Goal: Task Accomplishment & Management: Manage account settings

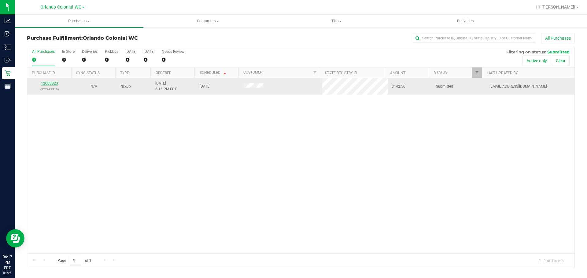
click at [53, 83] on link "12000823" at bounding box center [49, 83] width 17 height 4
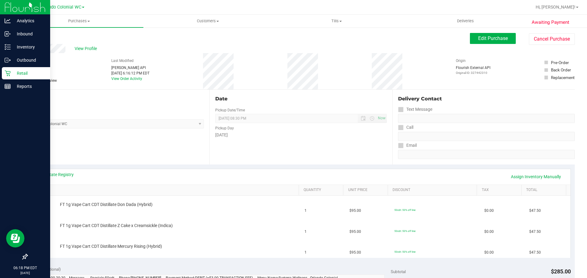
drag, startPoint x: 9, startPoint y: 76, endPoint x: 14, endPoint y: 76, distance: 5.2
click at [9, 76] on icon at bounding box center [8, 73] width 6 height 6
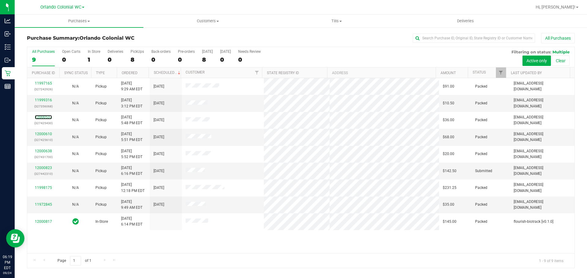
click at [45, 118] on link "12000537" at bounding box center [43, 117] width 17 height 4
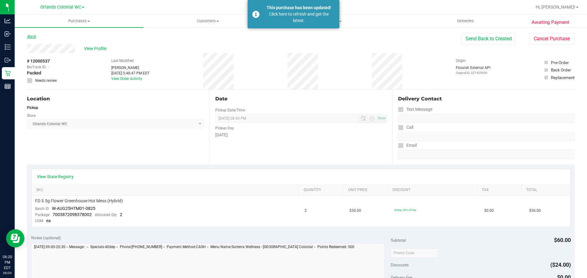
click at [33, 37] on link "Back" at bounding box center [31, 37] width 9 height 4
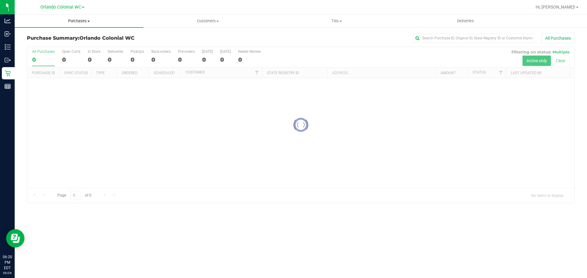
click at [82, 22] on span "Purchases" at bounding box center [79, 21] width 129 height 6
click at [41, 45] on span "Fulfillment" at bounding box center [34, 44] width 38 height 5
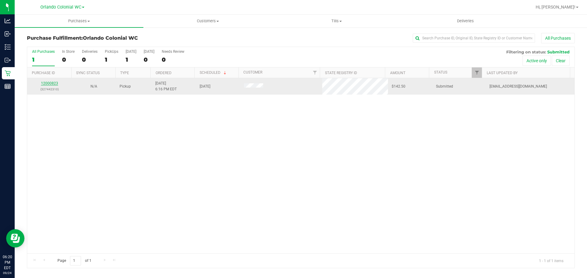
click at [43, 85] on link "12000823" at bounding box center [49, 83] width 17 height 4
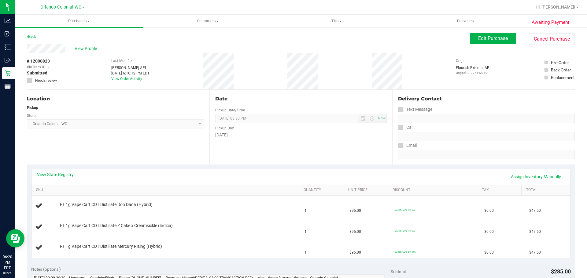
click at [151, 150] on div "Location Pickup Store [GEOGRAPHIC_DATA] Colonial WC Select Store [PERSON_NAME][…" at bounding box center [118, 127] width 182 height 75
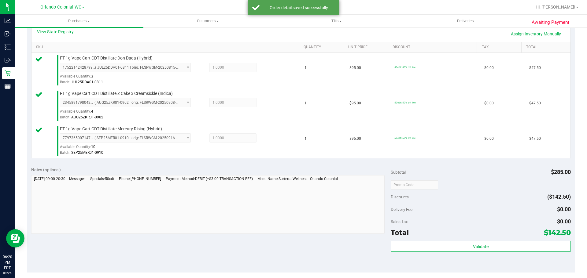
scroll to position [214, 0]
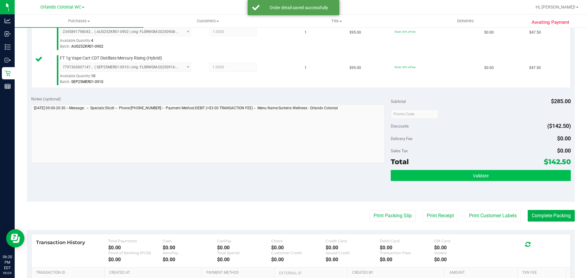
click at [413, 183] on div "Validate" at bounding box center [481, 184] width 180 height 28
click at [419, 179] on button "Validate" at bounding box center [481, 175] width 180 height 11
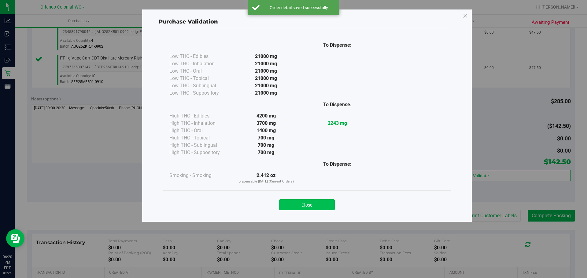
click at [323, 202] on button "Close" at bounding box center [307, 205] width 56 height 11
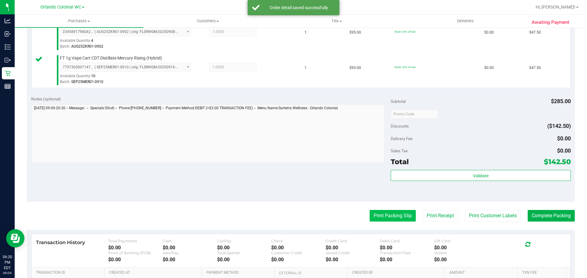
click at [386, 215] on button "Print Packing Slip" at bounding box center [393, 216] width 46 height 12
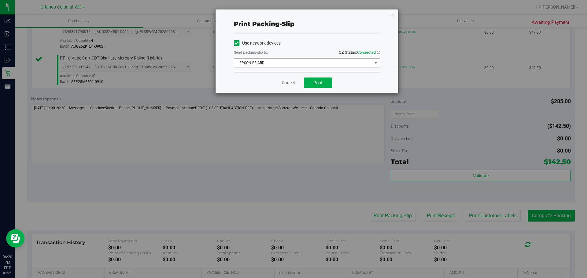
click at [298, 63] on span "EPSON-BRIARD" at bounding box center [303, 63] width 138 height 9
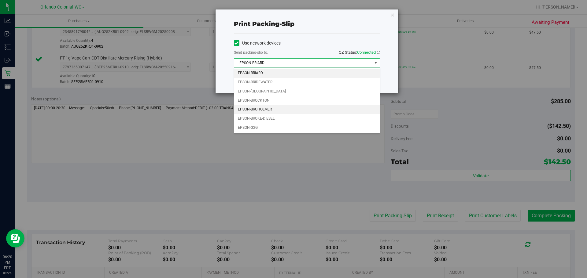
click at [282, 109] on li "EPSON-BROHOLMER" at bounding box center [307, 109] width 146 height 9
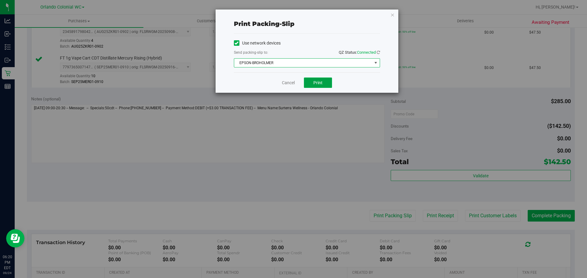
click at [316, 85] on span "Print" at bounding box center [317, 82] width 9 height 5
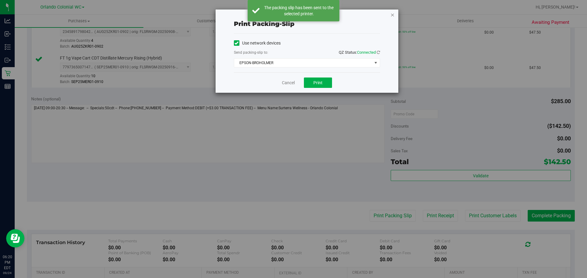
click at [391, 14] on icon "button" at bounding box center [392, 14] width 4 height 7
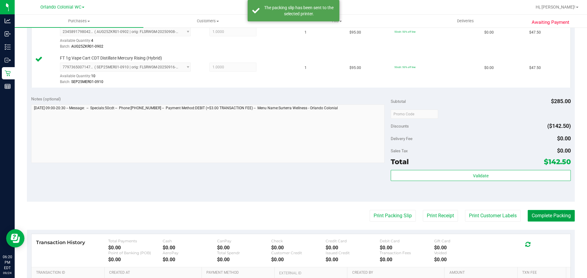
click at [539, 211] on button "Complete Packing" at bounding box center [551, 216] width 47 height 12
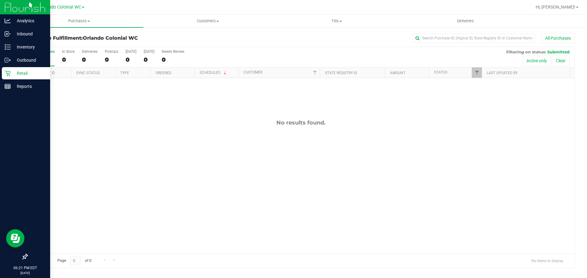
click at [2, 74] on link "Retail" at bounding box center [25, 73] width 50 height 13
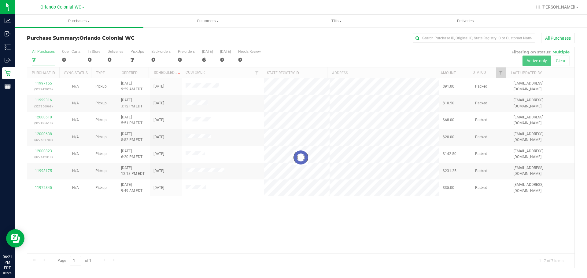
click at [223, 232] on div at bounding box center [300, 157] width 547 height 221
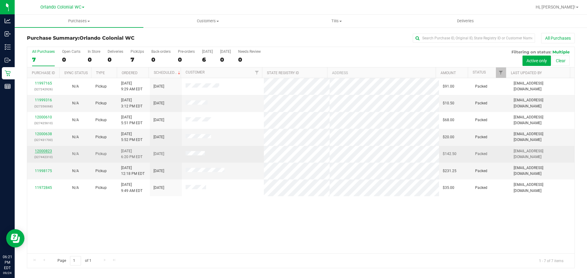
click at [45, 152] on link "12000823" at bounding box center [43, 151] width 17 height 4
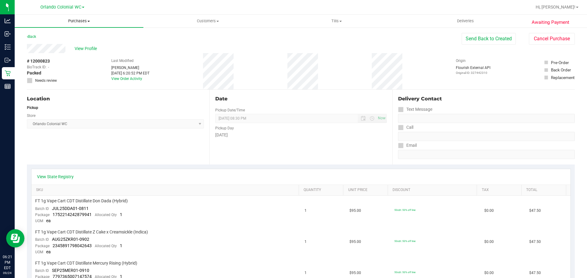
click at [80, 20] on span "Purchases" at bounding box center [79, 21] width 129 height 6
click at [41, 44] on span "Fulfillment" at bounding box center [34, 44] width 38 height 5
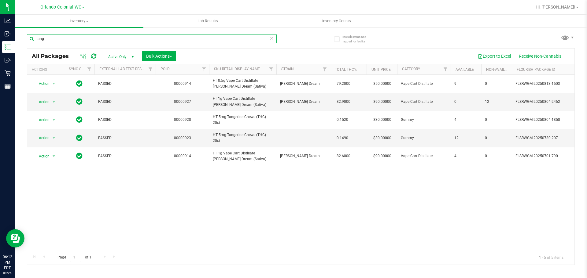
drag, startPoint x: 0, startPoint y: 0, endPoint x: 16, endPoint y: 44, distance: 46.9
click at [17, 44] on div "Include items not tagged for facility tang All Packages Active Only Active Only…" at bounding box center [301, 120] width 572 height 186
type input "m"
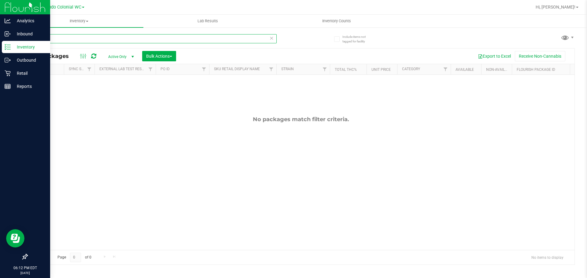
drag, startPoint x: 91, startPoint y: 41, endPoint x: 12, endPoint y: 45, distance: 79.9
click at [12, 45] on div "Analytics Inbound Inventory Outbound Retail Reports 06:12 PM EDT 09/24/2025 09/…" at bounding box center [293, 139] width 587 height 278
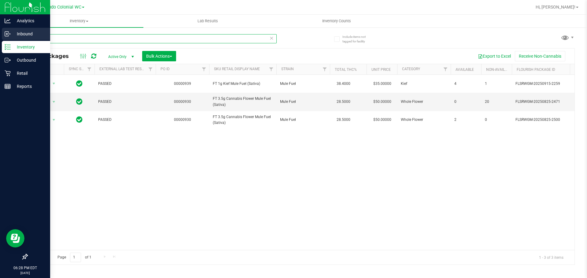
drag, startPoint x: 84, startPoint y: 37, endPoint x: 0, endPoint y: 35, distance: 84.4
click at [0, 42] on div "Analytics Inbound Inventory Outbound Retail Reports 06:28 PM EDT 09/24/2025 09/…" at bounding box center [293, 139] width 587 height 278
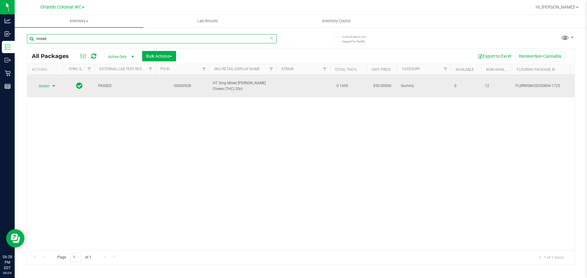
type input "mixed"
click at [52, 84] on span "select" at bounding box center [53, 86] width 5 height 5
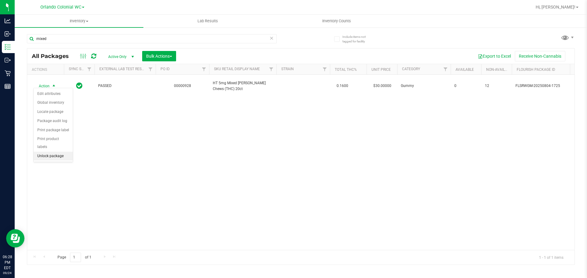
click at [66, 152] on li "Unlock package" at bounding box center [53, 156] width 39 height 9
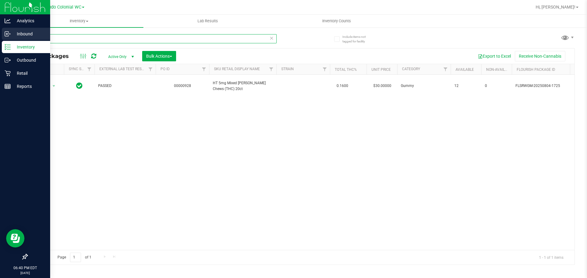
drag, startPoint x: 76, startPoint y: 39, endPoint x: 0, endPoint y: 32, distance: 76.4
click at [0, 36] on div "Analytics Inbound Inventory Outbound Retail Reports 06:40 PM EDT 09/24/2025 09/…" at bounding box center [293, 139] width 587 height 278
type input "pbs"
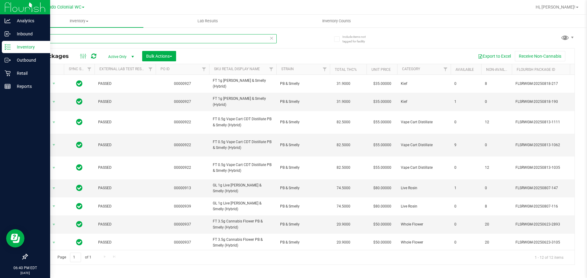
drag, startPoint x: 87, startPoint y: 39, endPoint x: 0, endPoint y: 46, distance: 87.4
click at [0, 39] on div "Analytics Inbound Inventory Outbound Retail Reports 06:40 PM EDT 09/24/2025 09/…" at bounding box center [293, 139] width 587 height 278
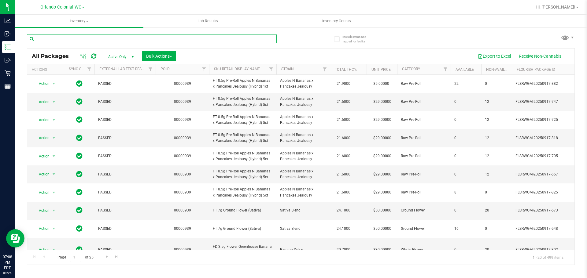
click at [108, 40] on input "text" at bounding box center [152, 38] width 250 height 9
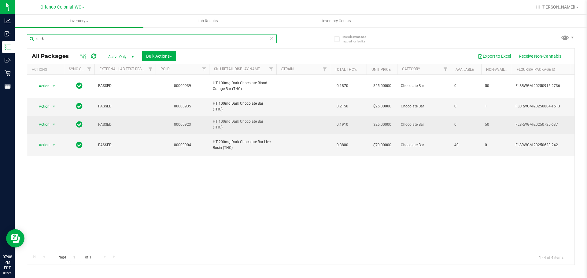
type input "dark"
click at [51, 126] on span "select" at bounding box center [54, 124] width 8 height 9
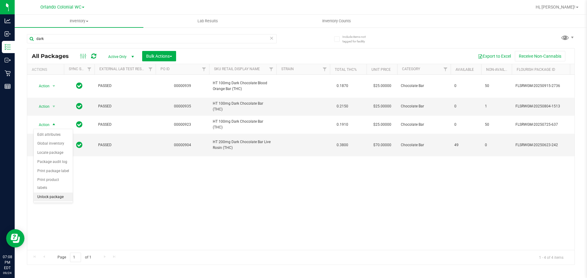
click at [67, 193] on li "Unlock package" at bounding box center [53, 197] width 39 height 9
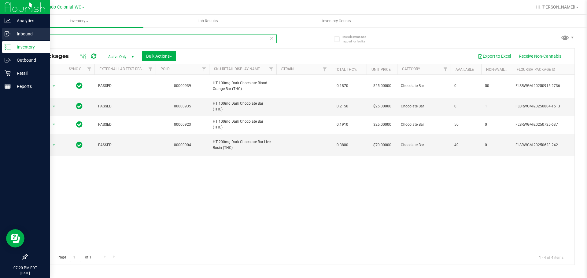
drag, startPoint x: 100, startPoint y: 40, endPoint x: 0, endPoint y: 31, distance: 100.0
click at [0, 33] on div "Analytics Inbound Inventory Outbound Retail Reports 07:20 PM EDT 09/24/2025 09/…" at bounding box center [293, 139] width 587 height 278
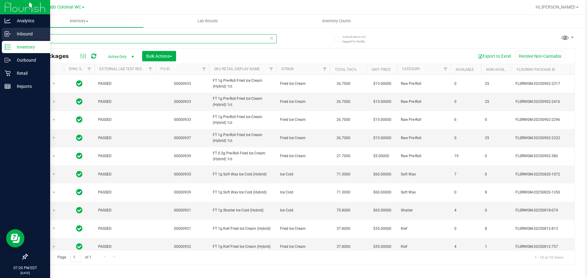
drag, startPoint x: 26, startPoint y: 39, endPoint x: 1, endPoint y: 35, distance: 25.6
click at [7, 37] on div "Analytics Inbound Inventory Outbound Retail Reports 07:20 PM EDT 09/24/2025 09/…" at bounding box center [293, 139] width 587 height 278
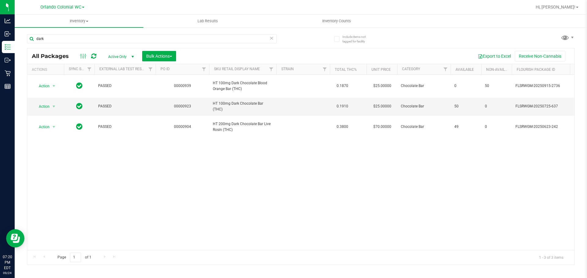
click at [310, 208] on div "Action Action Edit attributes Global inventory Locate package Package audit log…" at bounding box center [300, 162] width 547 height 175
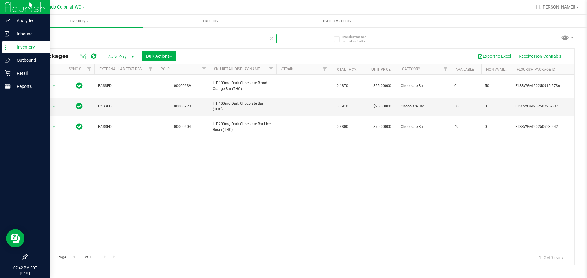
drag, startPoint x: 109, startPoint y: 37, endPoint x: 0, endPoint y: 14, distance: 110.9
click at [0, 24] on div "Analytics Inbound Inventory Outbound Retail Reports 07:42 PM EDT 09/24/2025 09/…" at bounding box center [293, 139] width 587 height 278
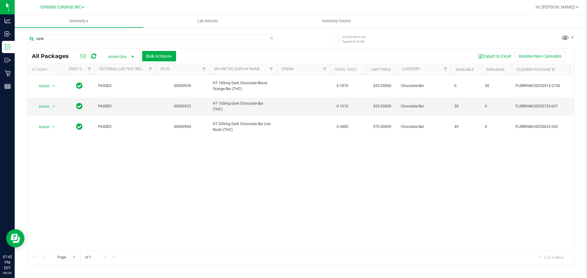
click at [81, 43] on div "dark" at bounding box center [152, 41] width 250 height 14
click at [79, 38] on input "dark" at bounding box center [152, 38] width 250 height 9
click at [86, 37] on input "dark" at bounding box center [152, 38] width 250 height 9
click at [169, 170] on div "Action Action Edit attributes Global inventory Locate package Package audit log…" at bounding box center [300, 162] width 547 height 175
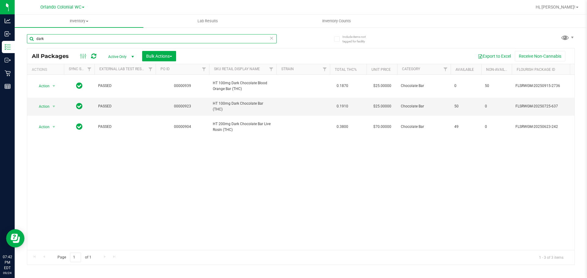
click at [63, 35] on input "dark" at bounding box center [152, 38] width 250 height 9
type input "d"
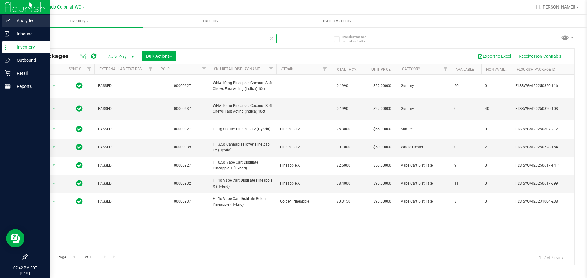
drag, startPoint x: 135, startPoint y: 38, endPoint x: 0, endPoint y: 28, distance: 134.9
click at [29, 27] on inventory "Inventory All packages All inventory Waste log Create inventory Lab Results Inv…" at bounding box center [301, 114] width 572 height 199
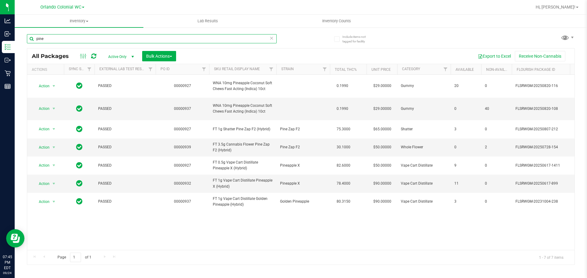
click at [91, 38] on input "pine" at bounding box center [152, 38] width 250 height 9
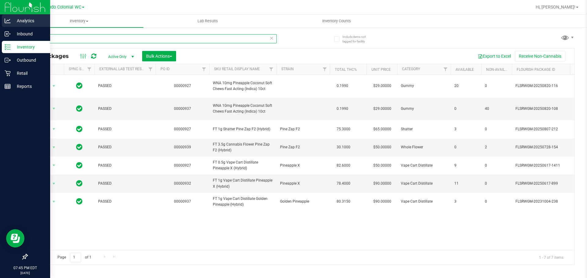
drag, startPoint x: 91, startPoint y: 38, endPoint x: 0, endPoint y: 23, distance: 92.7
click at [0, 25] on div "Analytics Inbound Inventory Outbound Retail Reports 07:45 PM EDT 09/24/2025 09/…" at bounding box center [293, 139] width 587 height 278
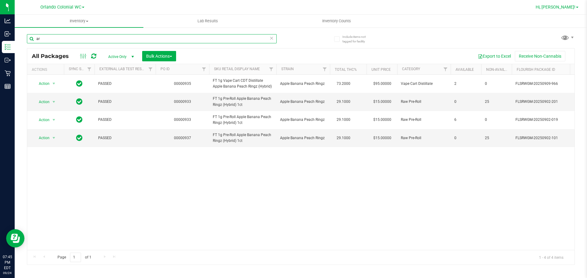
type input "a"
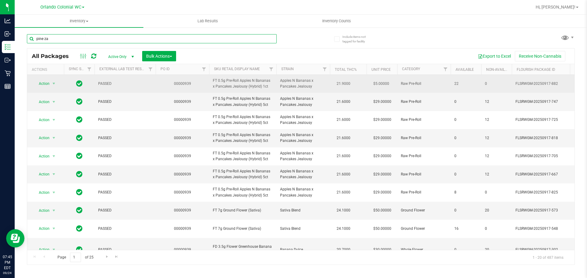
type input "pine zap"
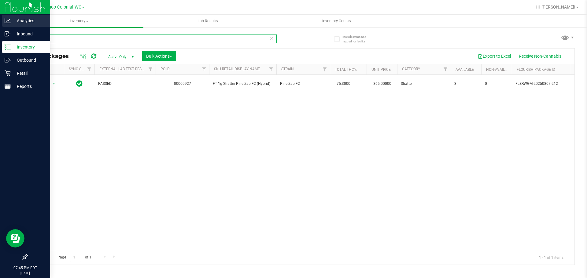
drag, startPoint x: 100, startPoint y: 37, endPoint x: 0, endPoint y: 19, distance: 101.2
click at [0, 35] on div "Analytics Inbound Inventory Outbound Retail Reports 07:45 PM EDT 09/24/2025 09/…" at bounding box center [293, 139] width 587 height 278
click at [16, 30] on div "Inbound" at bounding box center [26, 34] width 48 height 12
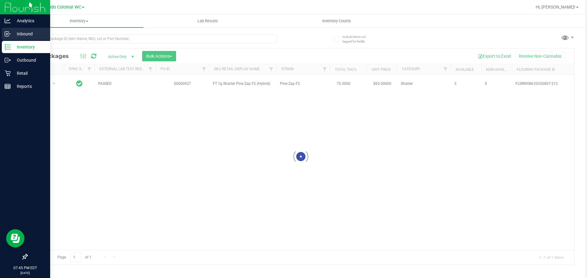
click at [16, 30] on div "Inbound" at bounding box center [26, 34] width 48 height 12
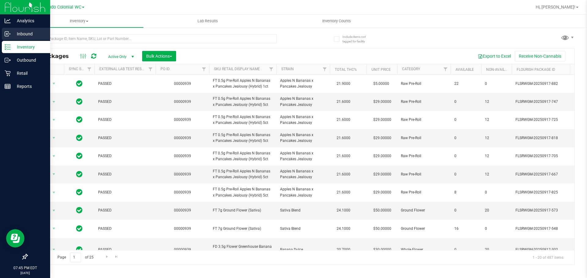
click at [16, 30] on div "Inbound" at bounding box center [26, 34] width 48 height 12
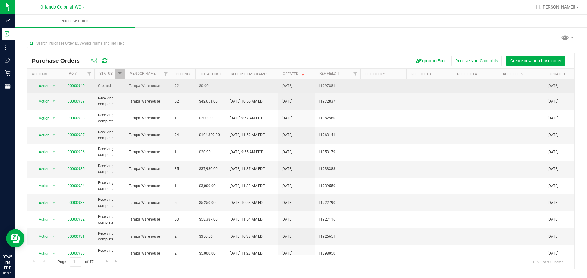
click at [74, 86] on link "00000940" at bounding box center [76, 86] width 17 height 4
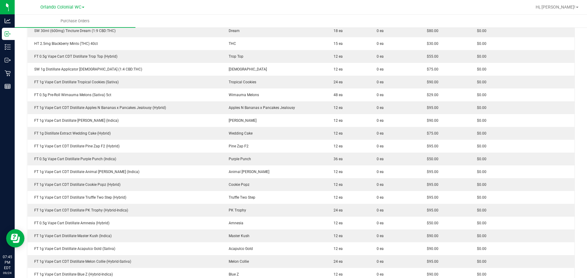
scroll to position [145, 0]
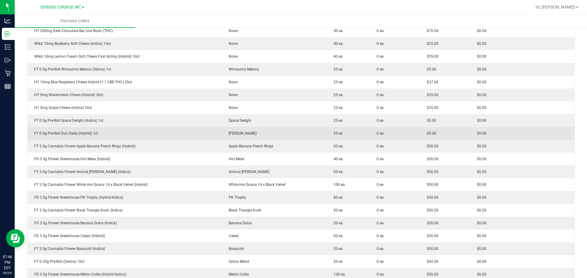
click at [222, 132] on td "Don Dada" at bounding box center [274, 133] width 105 height 13
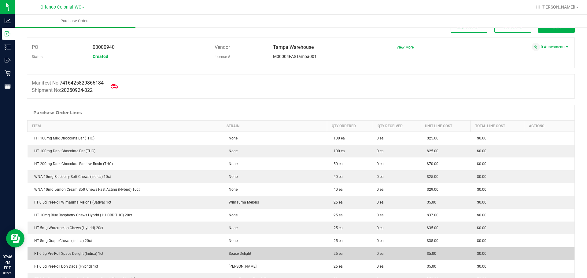
scroll to position [0, 0]
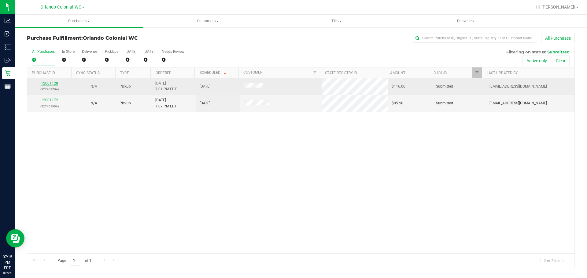
click at [49, 85] on link "12001128" at bounding box center [49, 83] width 17 height 4
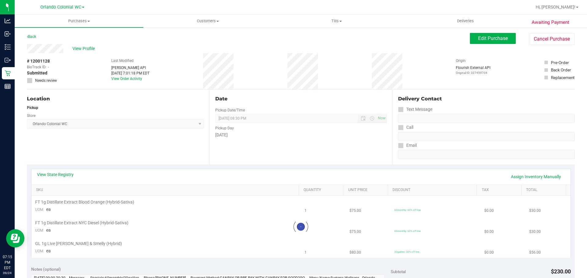
scroll to position [31, 0]
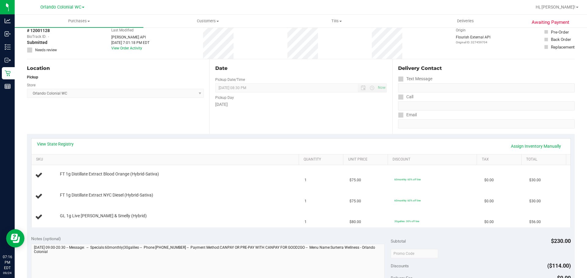
click at [135, 121] on div "Location Pickup Store [GEOGRAPHIC_DATA] Colonial WC Select Store [PERSON_NAME][…" at bounding box center [118, 96] width 182 height 75
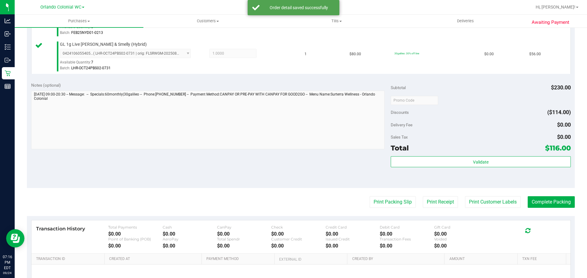
scroll to position [275, 0]
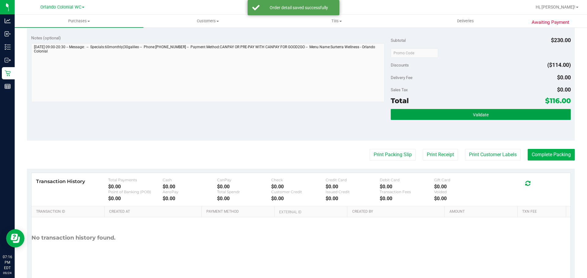
click at [453, 117] on button "Validate" at bounding box center [481, 114] width 180 height 11
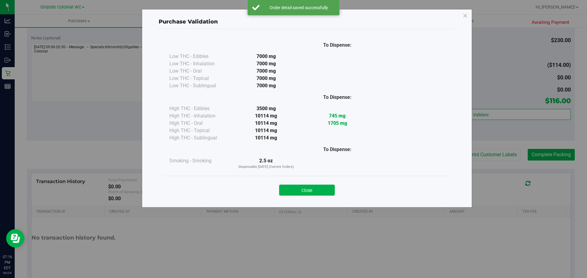
click at [315, 190] on button "Close" at bounding box center [307, 190] width 56 height 11
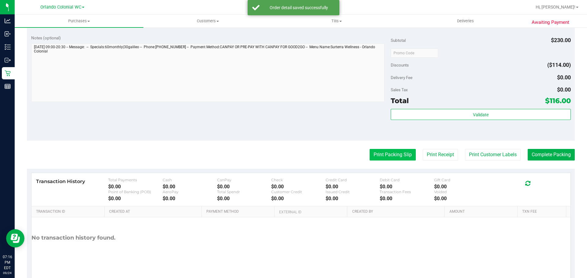
click at [386, 149] on button "Print Packing Slip" at bounding box center [393, 155] width 46 height 12
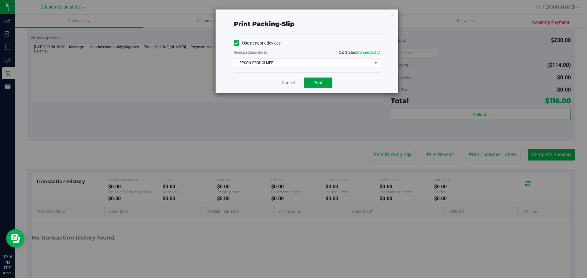
click at [320, 81] on span "Print" at bounding box center [317, 82] width 9 height 5
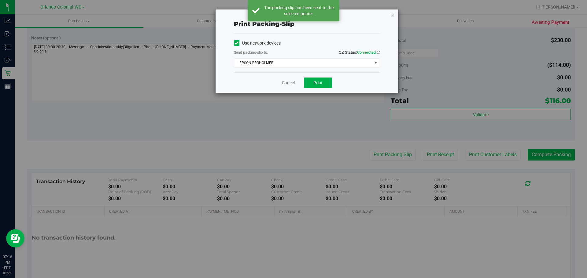
click at [392, 17] on icon "button" at bounding box center [392, 14] width 4 height 7
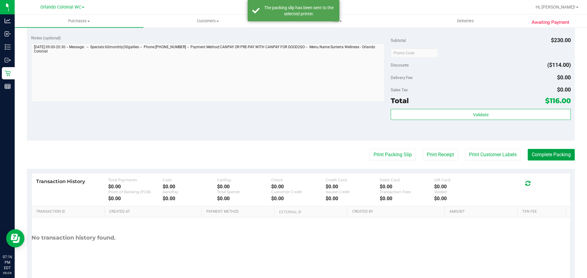
click at [554, 154] on button "Complete Packing" at bounding box center [551, 155] width 47 height 12
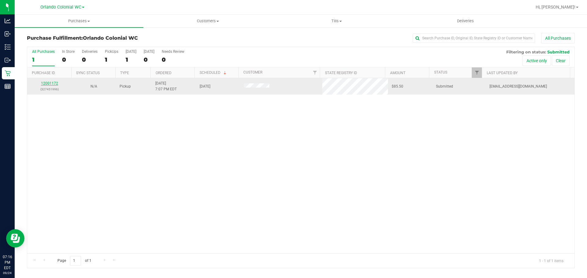
click at [46, 85] on link "12001172" at bounding box center [49, 83] width 17 height 4
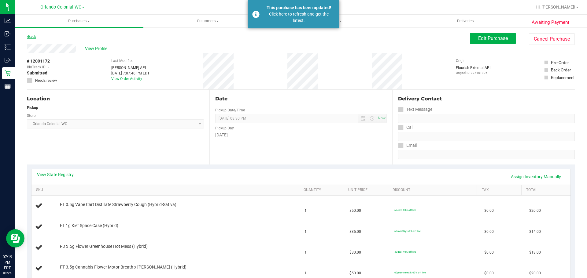
drag, startPoint x: 19, startPoint y: 55, endPoint x: 27, endPoint y: 35, distance: 21.6
click at [27, 35] on icon at bounding box center [27, 37] width 1 height 4
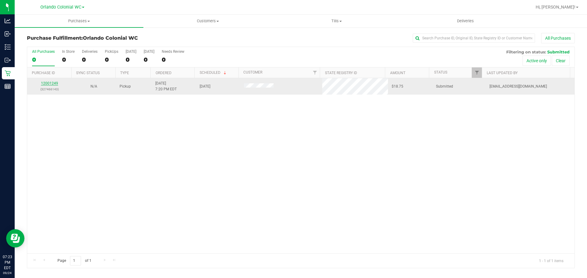
click at [51, 85] on link "12001249" at bounding box center [49, 83] width 17 height 4
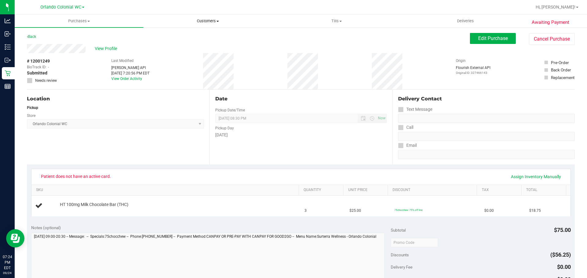
click at [203, 22] on span "Customers" at bounding box center [208, 21] width 128 height 6
click at [187, 36] on span "All customers" at bounding box center [165, 36] width 44 height 5
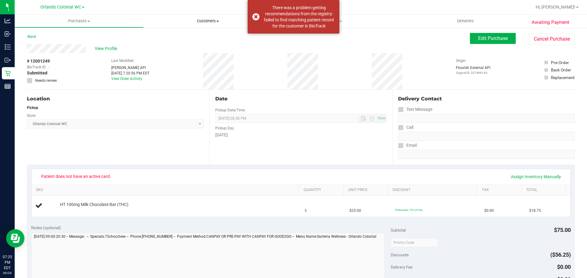
click at [209, 18] on uib-tab-heading "Customers All customers Add a new customer All physicians" at bounding box center [208, 21] width 128 height 12
click at [176, 37] on span "All customers" at bounding box center [165, 36] width 44 height 5
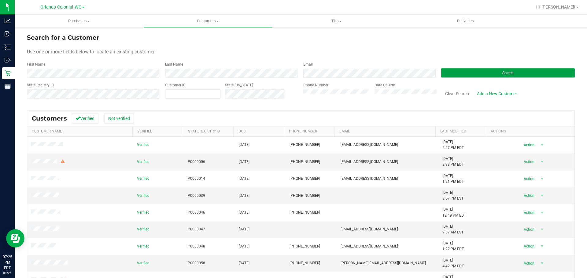
click at [453, 70] on button "Search" at bounding box center [508, 72] width 134 height 9
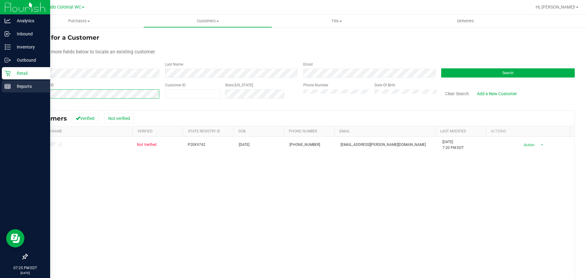
click at [20, 91] on div "Search for a Customer Use one or more fields below to locate an existing custom…" at bounding box center [301, 180] width 572 height 307
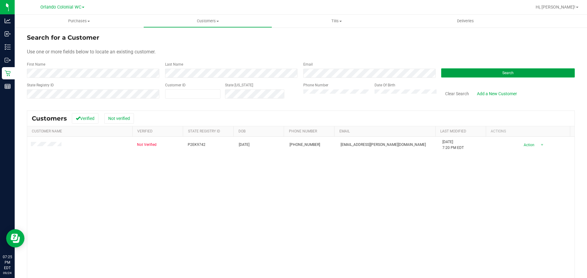
click at [454, 72] on button "Search" at bounding box center [508, 72] width 134 height 9
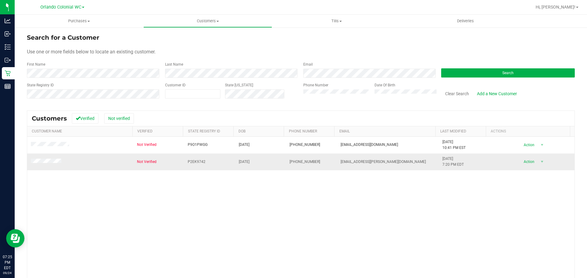
drag, startPoint x: 257, startPoint y: 160, endPoint x: 231, endPoint y: 163, distance: 26.4
click at [231, 163] on tr "Not Verified P2EK9742 06/20/1993 (321) 279-9909 nw.morales@aol.com 9/24/2025 7:…" at bounding box center [300, 162] width 547 height 17
copy tr "06/20/1993"
click at [83, 20] on span "Purchases" at bounding box center [79, 21] width 129 height 6
click at [54, 46] on li "Fulfillment" at bounding box center [79, 44] width 129 height 7
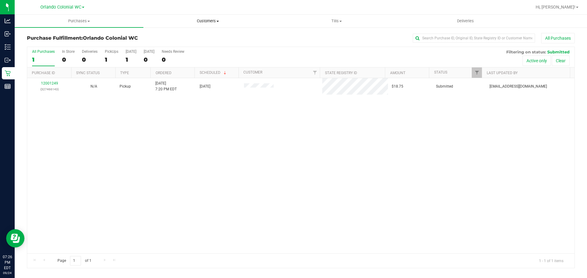
click at [215, 20] on span "Customers" at bounding box center [208, 21] width 128 height 6
click at [177, 35] on span "All customers" at bounding box center [165, 36] width 44 height 5
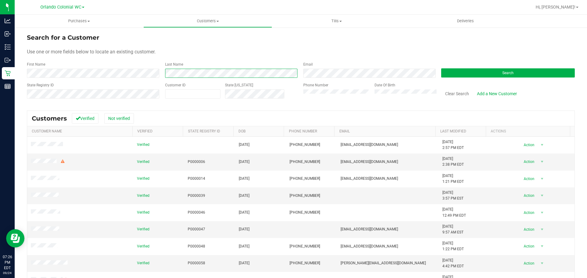
click at [127, 73] on div "First Name Last Name Email Search" at bounding box center [301, 70] width 548 height 16
click at [19, 75] on div "Search for a Customer Use one or more fields below to locate an existing custom…" at bounding box center [301, 180] width 572 height 307
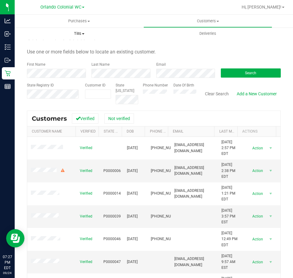
click at [110, 35] on span "Tills" at bounding box center [79, 34] width 128 height 6
click at [63, 90] on div "State Registry ID" at bounding box center [53, 94] width 53 height 22
click at [240, 70] on button "Search" at bounding box center [251, 72] width 60 height 9
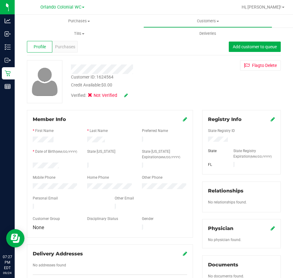
click at [183, 119] on icon at bounding box center [185, 119] width 4 height 5
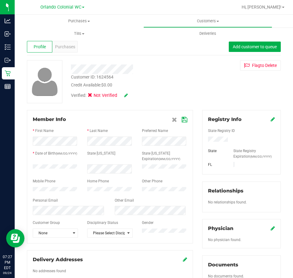
click at [78, 185] on div "Mobile Phone" at bounding box center [55, 182] width 54 height 7
click at [28, 157] on div "Member Info * First Name * Last Name Preferred Name * Date of Birth (MM/DD/YYYY…" at bounding box center [110, 177] width 166 height 134
click at [182, 120] on icon at bounding box center [185, 119] width 6 height 5
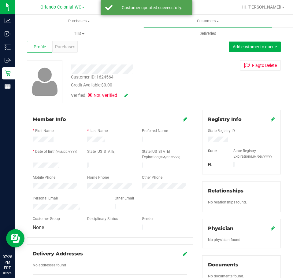
click at [124, 97] on div "Verified: Not Verified" at bounding box center [99, 95] width 57 height 7
click at [125, 96] on icon at bounding box center [126, 95] width 4 height 4
click at [100, 97] on span "Medical" at bounding box center [105, 96] width 17 height 6
click at [0, 0] on input "Medical" at bounding box center [0, 0] width 0 height 0
click at [133, 97] on icon at bounding box center [134, 96] width 5 height 4
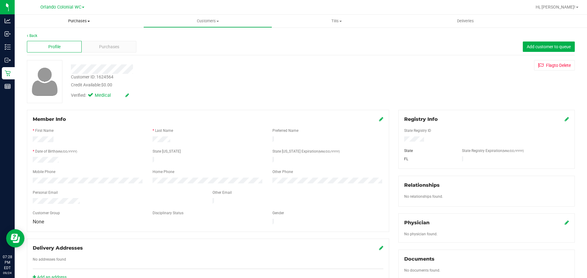
click at [87, 22] on span "Purchases" at bounding box center [79, 21] width 128 height 6
click at [70, 44] on li "Fulfillment" at bounding box center [79, 44] width 129 height 7
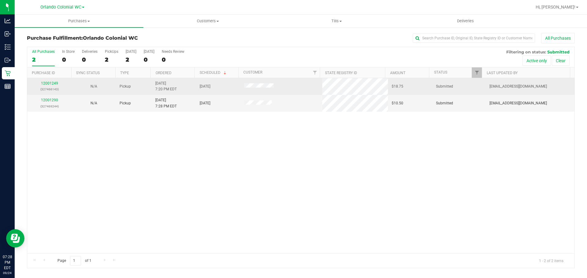
click at [49, 86] on div "12001249 (327466143)" at bounding box center [49, 87] width 37 height 12
click at [49, 80] on td "12001249 (327466143)" at bounding box center [49, 86] width 44 height 17
click at [53, 83] on link "12001249" at bounding box center [49, 83] width 17 height 4
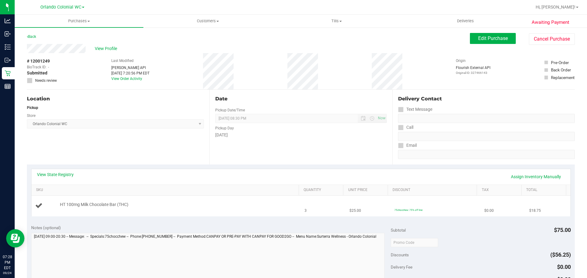
click at [134, 214] on td "HT 100mg Milk Chocolate Bar (THC)" at bounding box center [166, 206] width 270 height 20
click at [147, 225] on div "Notes (optional)" at bounding box center [211, 228] width 360 height 6
click at [139, 221] on div "Notes (optional) Subtotal $75.00 Discounts ($56.25) Delivery Fee $0.00 Sales Ta…" at bounding box center [301, 276] width 548 height 110
click at [135, 221] on div "View State Registry Assign Inventory Manually SKU Quantity Unit Price Discount …" at bounding box center [301, 193] width 548 height 56
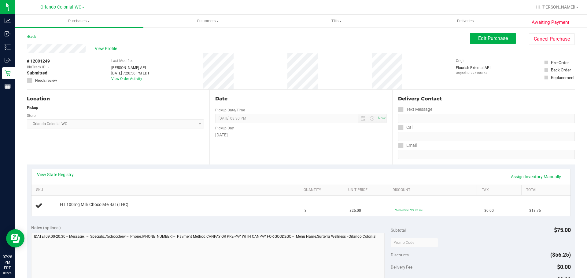
click at [137, 218] on div "View State Registry Assign Inventory Manually SKU Quantity Unit Price Discount …" at bounding box center [301, 193] width 548 height 56
click at [255, 148] on div "Date Pickup Date/Time 09/24/2025 Now 09/24/2025 08:30 PM Now Pickup Day Wednesd…" at bounding box center [300, 127] width 182 height 75
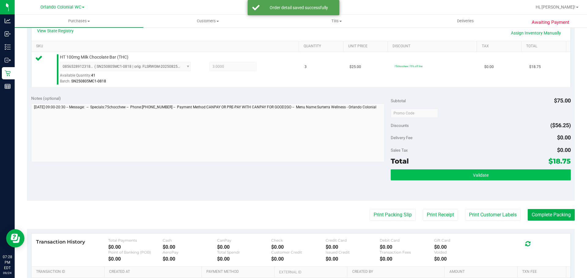
scroll to position [153, 0]
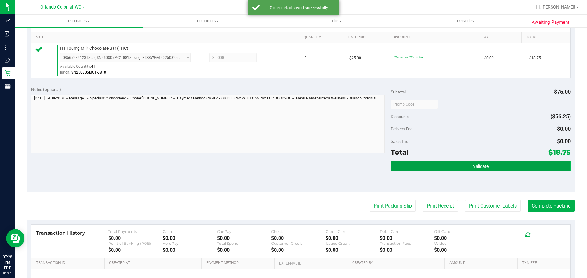
click at [468, 168] on button "Validate" at bounding box center [481, 166] width 180 height 11
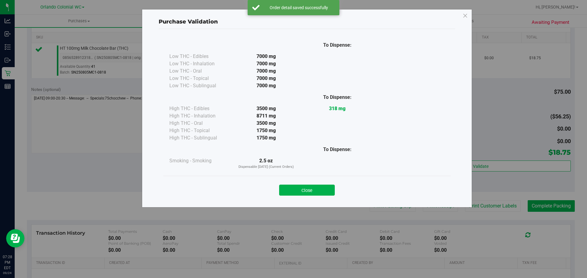
click at [323, 191] on button "Close" at bounding box center [307, 190] width 56 height 11
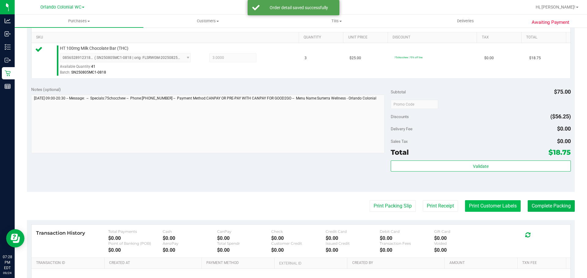
click at [496, 209] on button "Print Customer Labels" at bounding box center [493, 207] width 56 height 12
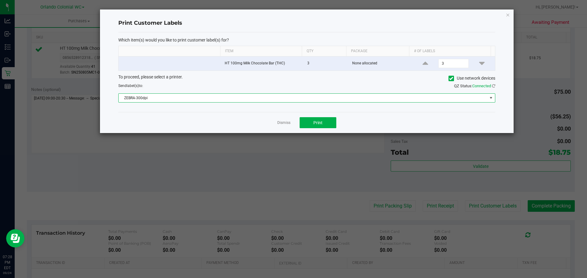
click at [251, 96] on span "ZEBRA-300dpi" at bounding box center [303, 98] width 369 height 9
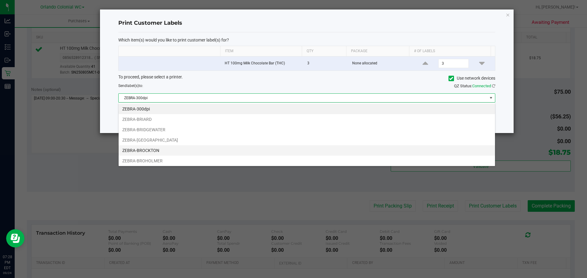
scroll to position [9, 377]
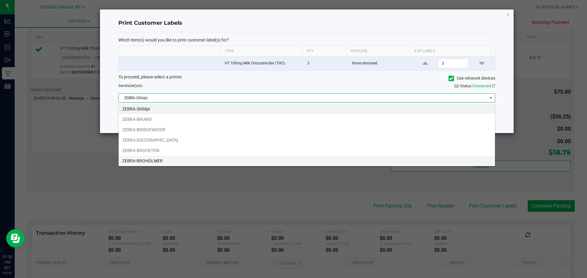
click at [176, 161] on li "ZEBRA-BROHOLMER" at bounding box center [307, 161] width 376 height 10
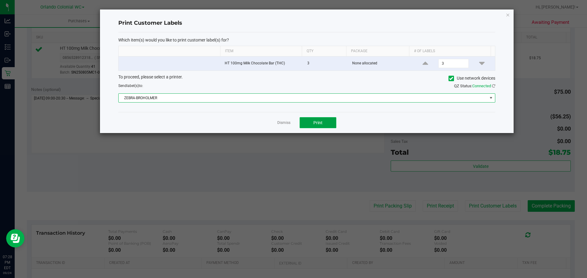
click at [313, 120] on button "Print" at bounding box center [318, 122] width 37 height 11
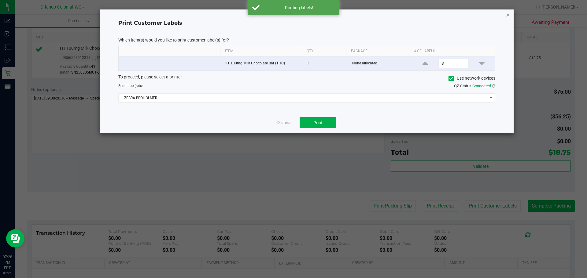
click at [506, 16] on icon "button" at bounding box center [508, 14] width 4 height 7
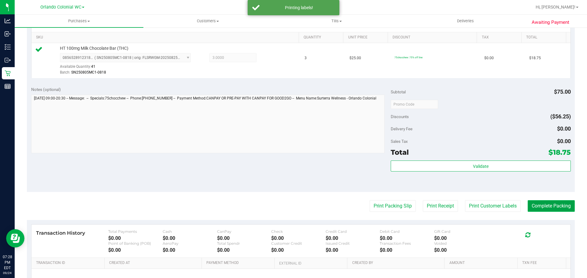
click at [555, 210] on button "Complete Packing" at bounding box center [551, 207] width 47 height 12
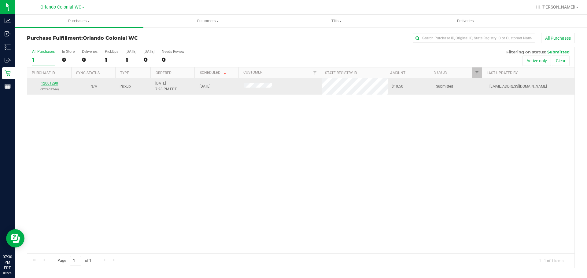
click at [49, 85] on link "12001290" at bounding box center [49, 83] width 17 height 4
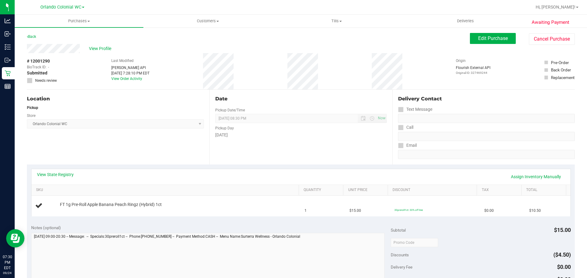
click at [151, 166] on div "View State Registry Assign Inventory Manually SKU Quantity Unit Price Discount …" at bounding box center [301, 193] width 548 height 56
click at [30, 34] on div "Back" at bounding box center [31, 36] width 9 height 7
click at [35, 36] on link "Back" at bounding box center [31, 37] width 9 height 4
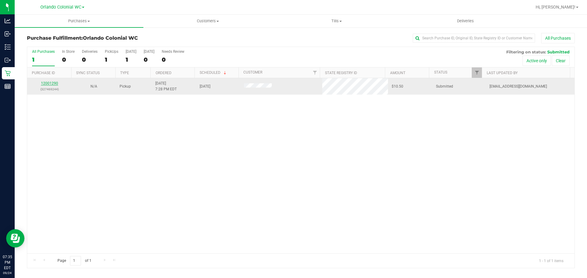
click at [54, 84] on link "12001290" at bounding box center [49, 83] width 17 height 4
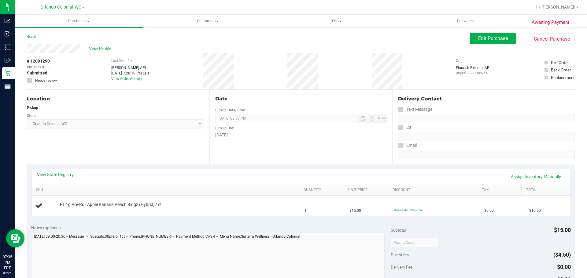
click at [30, 34] on div "Back" at bounding box center [31, 36] width 9 height 7
click at [31, 37] on link "Back" at bounding box center [31, 37] width 9 height 4
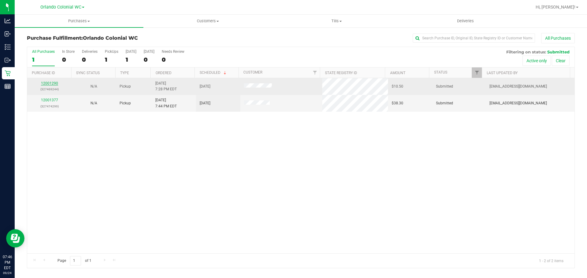
click at [50, 82] on link "12001290" at bounding box center [49, 83] width 17 height 4
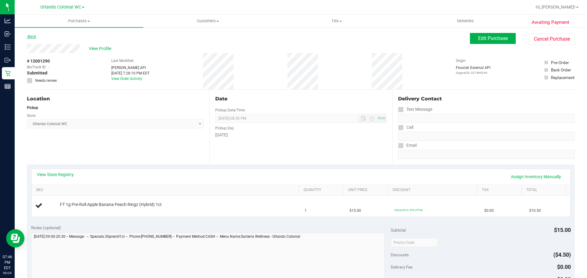
click at [36, 39] on div "Back" at bounding box center [31, 36] width 9 height 7
click at [34, 36] on link "Back" at bounding box center [31, 37] width 9 height 4
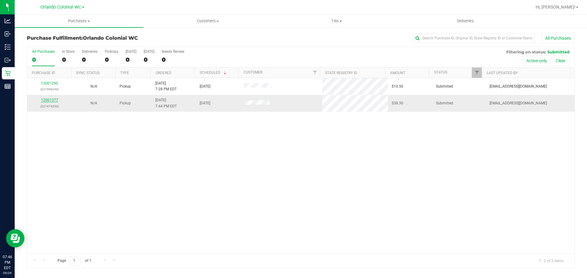
click at [53, 100] on link "12001377" at bounding box center [49, 100] width 17 height 4
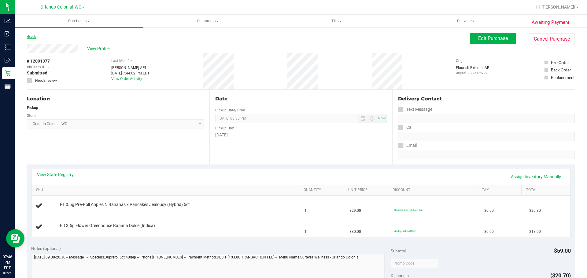
click at [32, 36] on link "Back" at bounding box center [31, 37] width 9 height 4
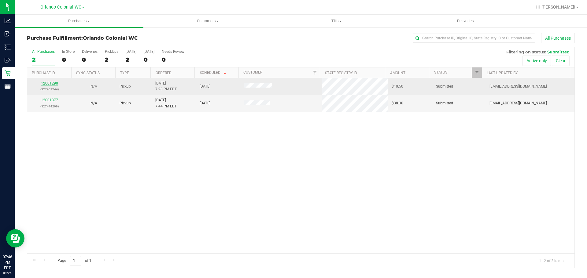
click at [53, 84] on link "12001290" at bounding box center [49, 83] width 17 height 4
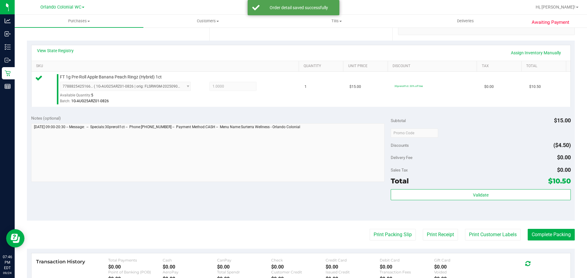
scroll to position [153, 0]
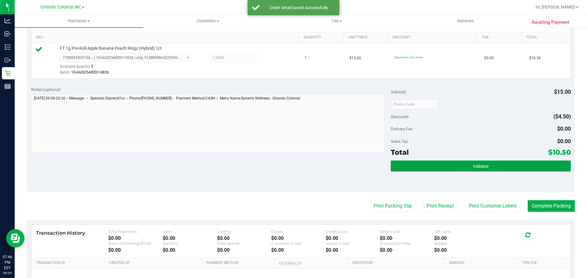
drag, startPoint x: 499, startPoint y: 164, endPoint x: 494, endPoint y: 164, distance: 5.2
click at [499, 164] on button "Validate" at bounding box center [481, 166] width 180 height 11
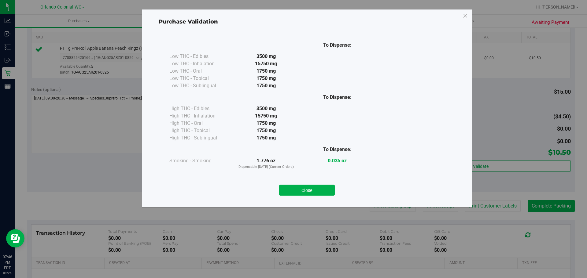
click at [321, 182] on div "Close" at bounding box center [307, 188] width 278 height 15
click at [320, 186] on button "Close" at bounding box center [307, 190] width 56 height 11
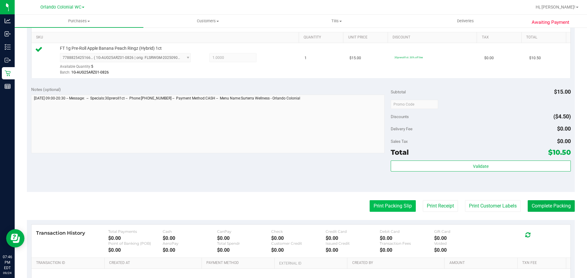
click at [370, 206] on button "Print Packing Slip" at bounding box center [393, 207] width 46 height 12
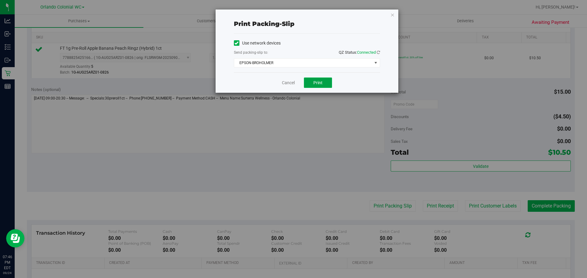
click at [316, 84] on span "Print" at bounding box center [317, 82] width 9 height 5
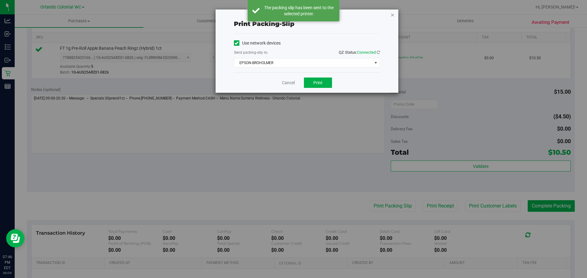
click at [393, 13] on icon "button" at bounding box center [392, 14] width 4 height 7
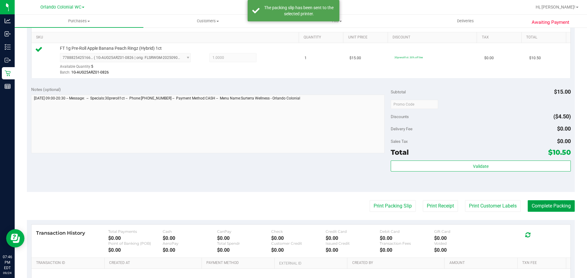
click at [543, 210] on button "Complete Packing" at bounding box center [551, 207] width 47 height 12
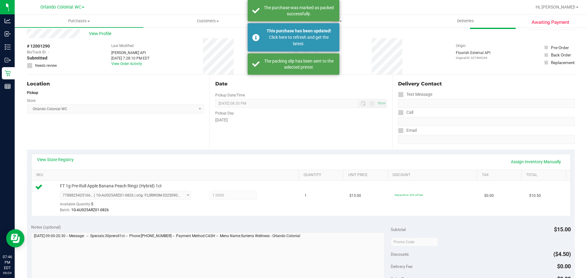
scroll to position [0, 0]
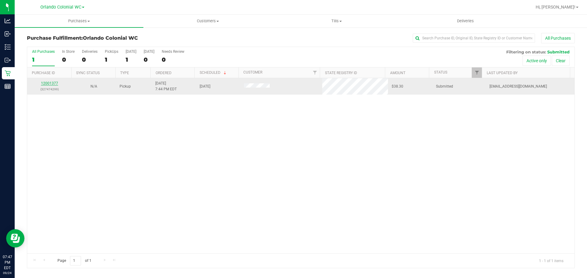
click at [47, 84] on link "12001377" at bounding box center [49, 83] width 17 height 4
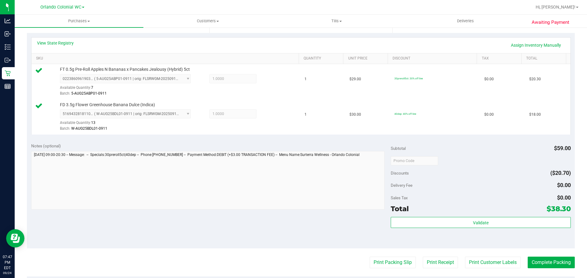
scroll to position [245, 0]
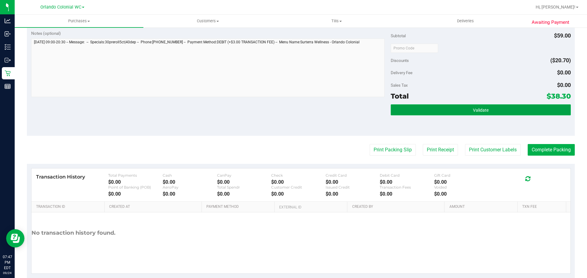
click at [435, 112] on button "Validate" at bounding box center [481, 110] width 180 height 11
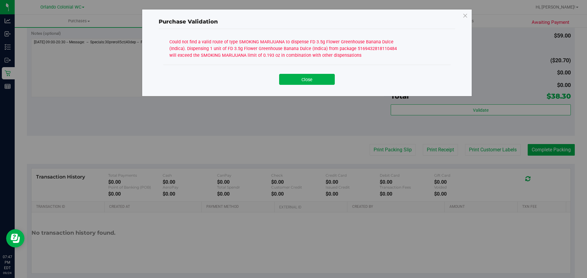
click at [308, 50] on div "Could not find a valid route of type SMOKING MARIJUANA to dispense FD 3.5g Flow…" at bounding box center [283, 47] width 229 height 21
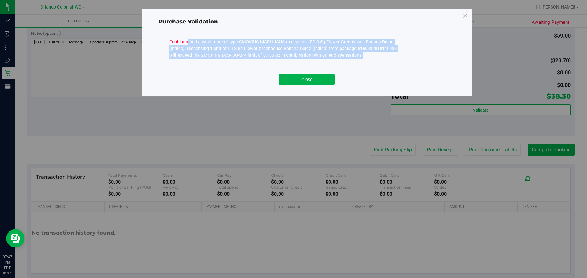
click at [308, 50] on div "Could not find a valid route of type SMOKING MARIJUANA to dispense FD 3.5g Flow…" at bounding box center [283, 47] width 229 height 21
copy div "Could not find a valid route of type SMOKING MARIJUANA to dispense FD 3.5g Flow…"
click at [320, 85] on div "Close" at bounding box center [306, 77] width 287 height 25
click at [316, 81] on button "Close" at bounding box center [307, 79] width 56 height 11
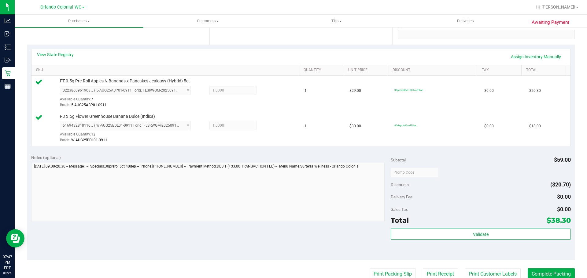
scroll to position [61, 0]
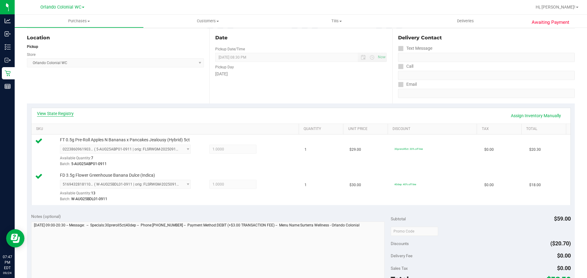
click at [62, 112] on link "View State Registry" at bounding box center [55, 114] width 37 height 6
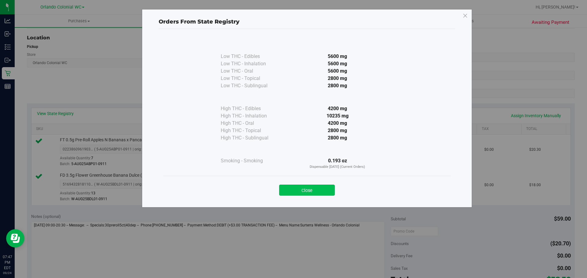
click at [317, 190] on button "Close" at bounding box center [307, 190] width 56 height 11
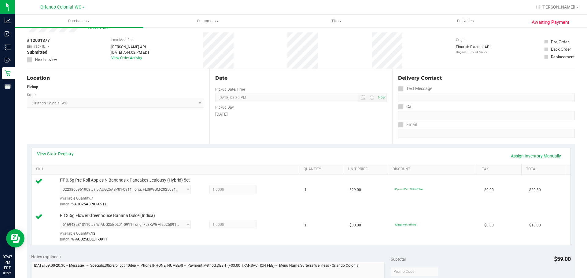
scroll to position [0, 0]
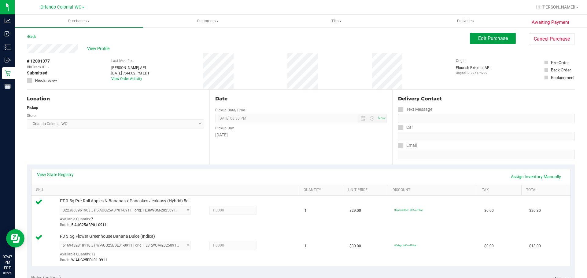
click at [488, 34] on button "Edit Purchase" at bounding box center [493, 38] width 46 height 11
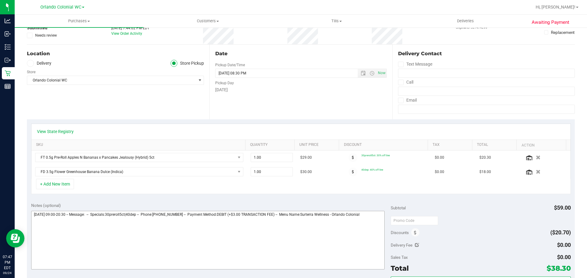
scroll to position [92, 0]
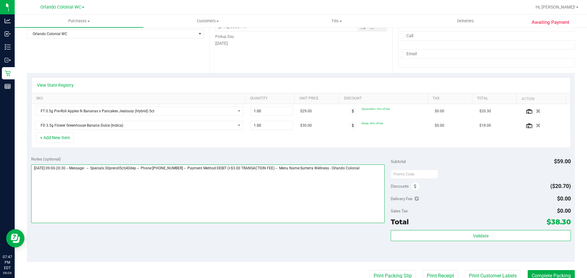
click at [374, 175] on textarea at bounding box center [208, 194] width 354 height 59
click at [379, 172] on textarea at bounding box center [208, 194] width 354 height 59
paste textarea "Could not find a valid route of type SMOKING MARIJUANA to dispense FD 3.5g Flow…"
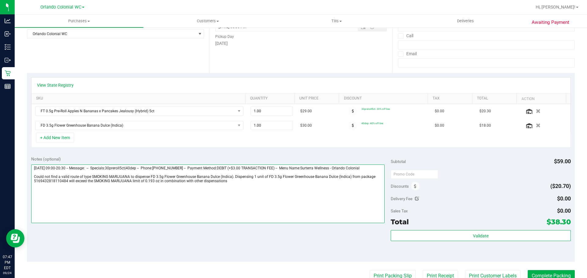
click at [292, 190] on textarea at bounding box center [208, 194] width 354 height 59
type textarea "Wednesday 09/24/2025 09:00-20:30 -- Message: -- Specials:30preroll5ct|40dep -- …"
click at [536, 125] on icon "button" at bounding box center [538, 125] width 5 height 5
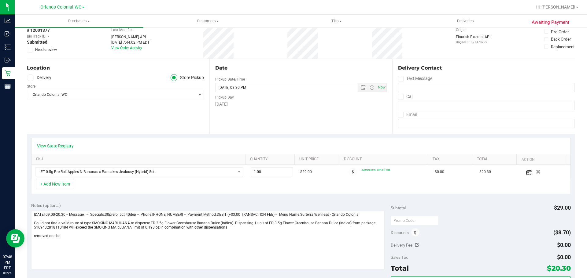
scroll to position [0, 0]
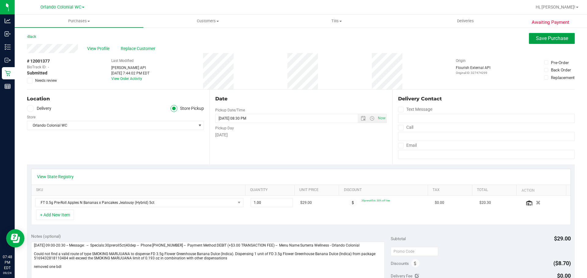
click at [539, 37] on span "Save Purchase" at bounding box center [552, 38] width 32 height 6
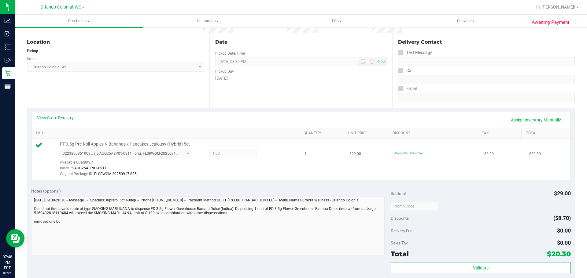
scroll to position [122, 0]
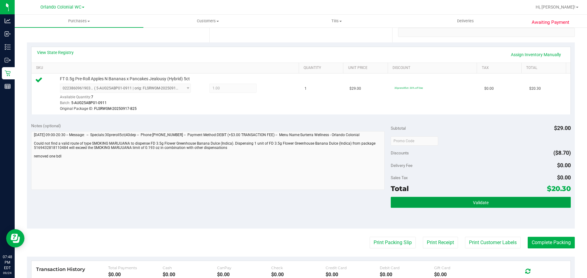
click at [426, 201] on button "Validate" at bounding box center [481, 202] width 180 height 11
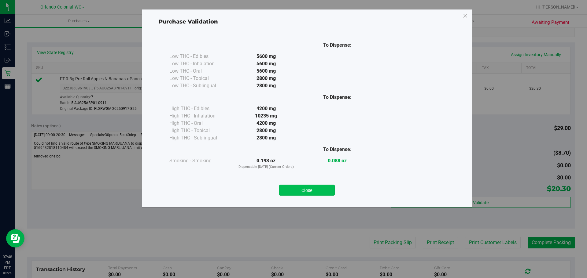
click at [310, 194] on button "Close" at bounding box center [307, 190] width 56 height 11
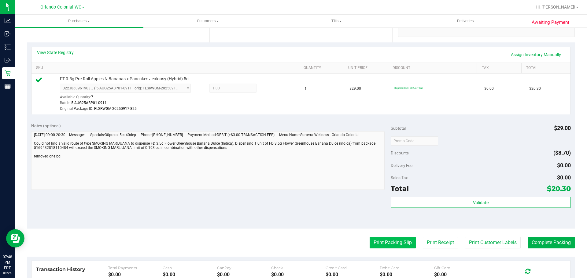
click at [394, 242] on button "Print Packing Slip" at bounding box center [393, 243] width 46 height 12
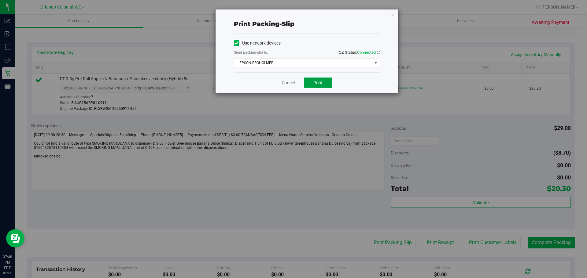
click at [328, 83] on button "Print" at bounding box center [318, 83] width 28 height 10
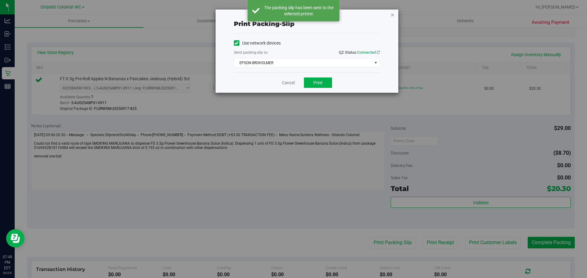
click at [391, 13] on icon "button" at bounding box center [392, 14] width 4 height 7
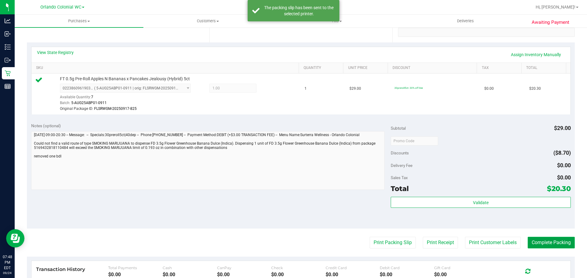
click at [543, 246] on button "Complete Packing" at bounding box center [551, 243] width 47 height 12
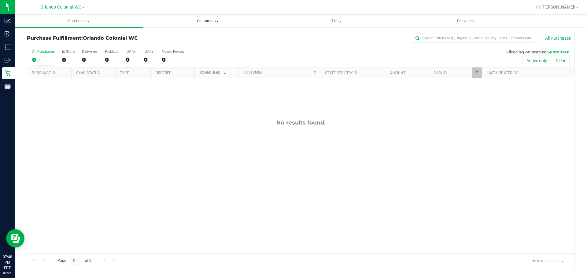
click at [196, 18] on uib-tab-heading "Customers All customers Add a new customer All physicians" at bounding box center [208, 21] width 128 height 12
click at [191, 39] on li "All customers" at bounding box center [207, 36] width 129 height 7
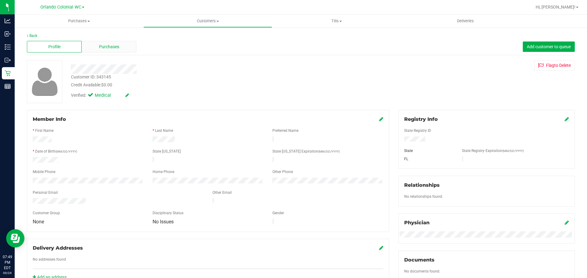
click at [108, 47] on span "Purchases" at bounding box center [109, 47] width 20 height 6
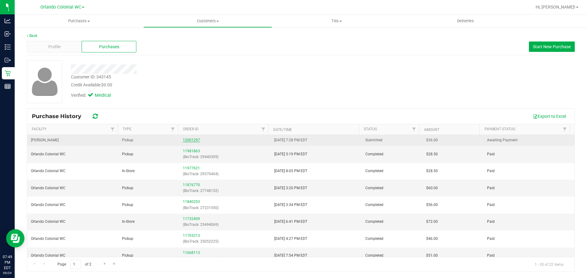
click at [187, 139] on link "12001297" at bounding box center [191, 140] width 17 height 4
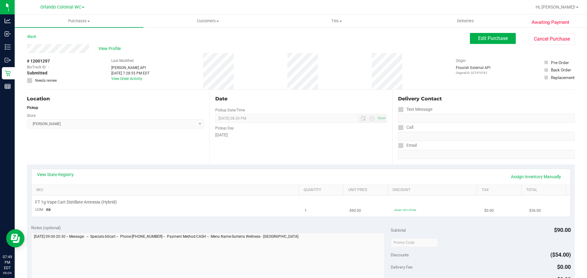
click at [239, 201] on div "FT 1g Vape Cart Distillate Amnesia (Hybrid)" at bounding box center [166, 203] width 262 height 6
click at [490, 40] on span "Edit Purchase" at bounding box center [493, 38] width 30 height 6
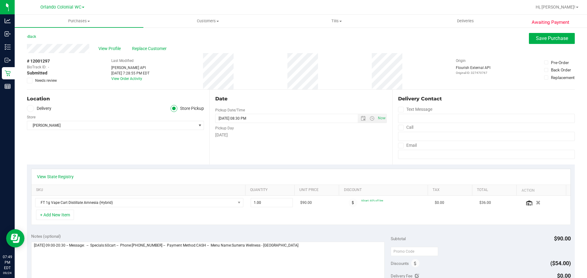
click at [50, 81] on span "Needs review" at bounding box center [46, 81] width 22 height 6
click at [0, 0] on input "Needs review" at bounding box center [0, 0] width 0 height 0
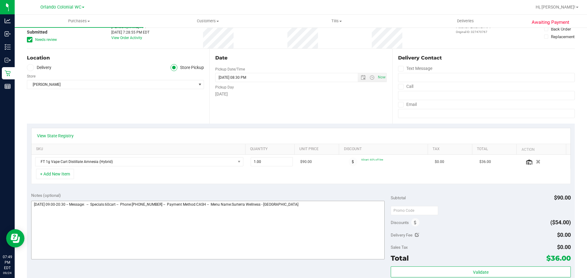
scroll to position [92, 0]
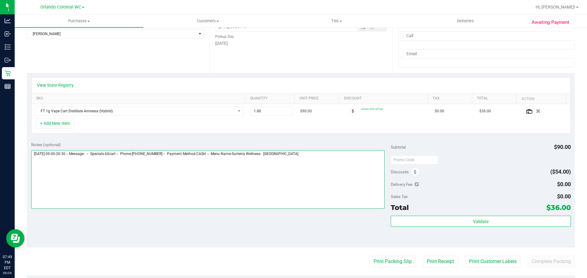
click at [311, 200] on textarea at bounding box center [208, 179] width 354 height 59
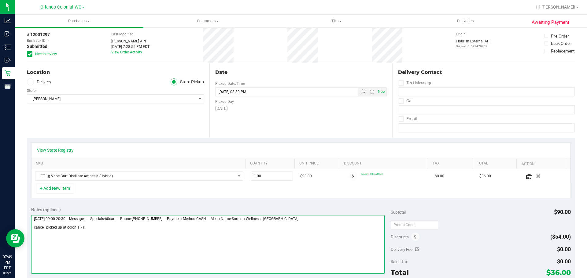
scroll to position [0, 0]
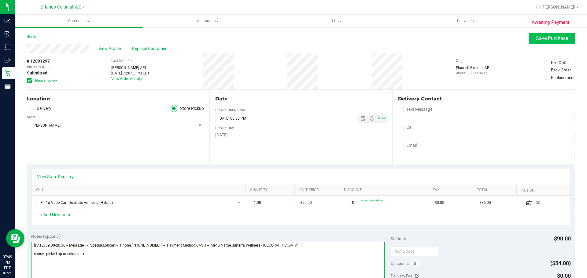
type textarea "Wednesday 09/24/2025 09:00-20:30 -- Message: -- Specials:60cart -- Phone:904540…"
click at [537, 40] on span "Save Purchase" at bounding box center [552, 38] width 32 height 6
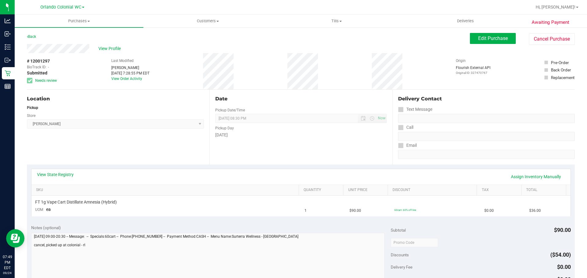
click at [112, 51] on span "View Profile" at bounding box center [110, 49] width 24 height 6
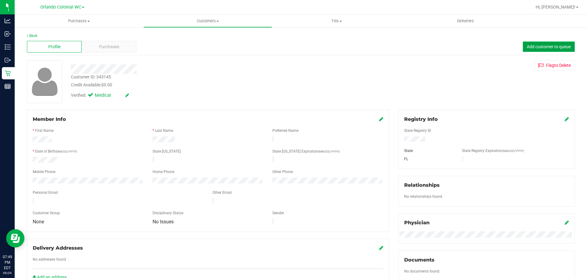
click at [530, 42] on button "Add customer to queue" at bounding box center [549, 47] width 52 height 10
click at [129, 45] on div "Purchases" at bounding box center [109, 47] width 55 height 12
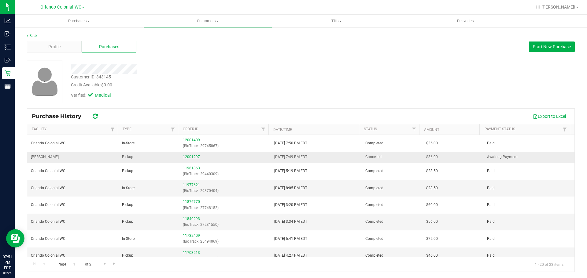
click at [193, 157] on link "12001297" at bounding box center [191, 157] width 17 height 4
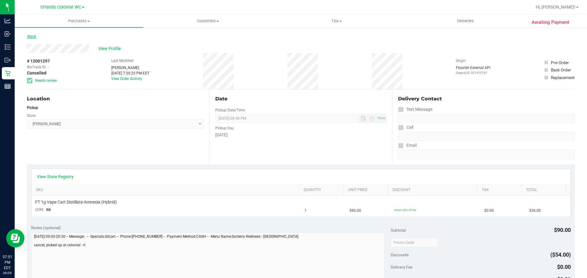
click at [30, 37] on link "Back" at bounding box center [31, 37] width 9 height 4
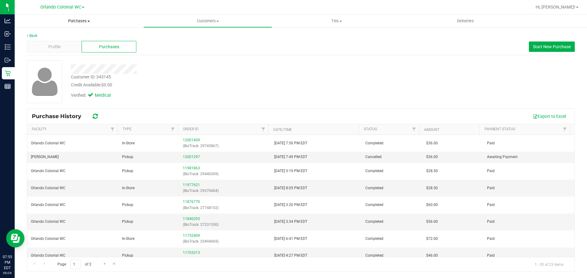
click at [69, 21] on span "Purchases" at bounding box center [79, 21] width 129 height 6
click at [58, 43] on li "Fulfillment" at bounding box center [79, 44] width 129 height 7
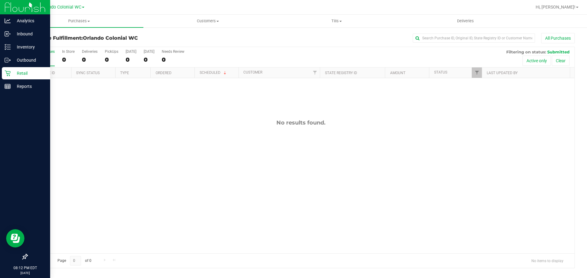
click at [16, 76] on p "Retail" at bounding box center [29, 73] width 37 height 7
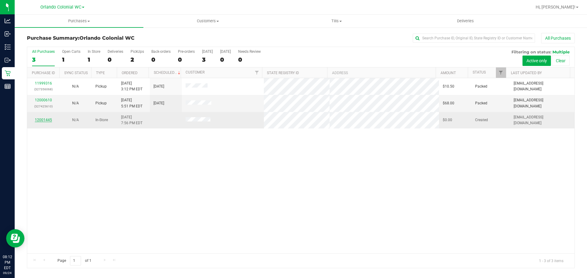
click at [46, 121] on link "12001445" at bounding box center [43, 120] width 17 height 4
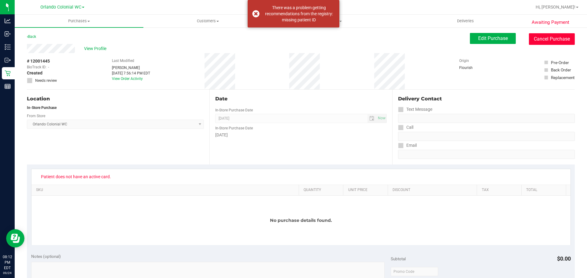
click at [532, 38] on button "Cancel Purchase" at bounding box center [552, 39] width 46 height 12
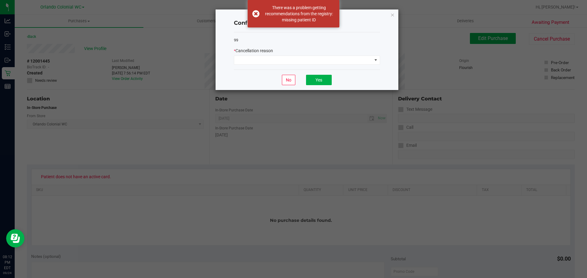
click at [276, 55] on div "* Cancellation reason" at bounding box center [307, 56] width 146 height 17
click at [276, 62] on span at bounding box center [303, 60] width 138 height 9
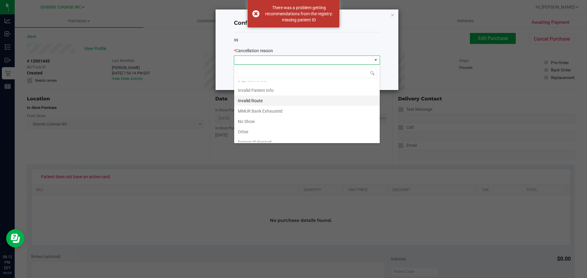
scroll to position [32, 0]
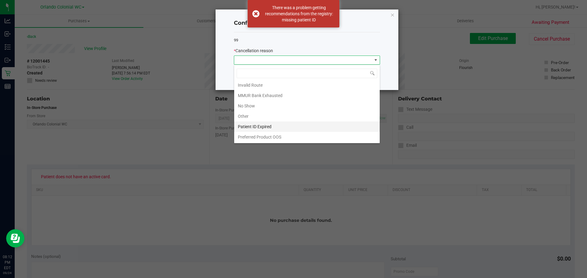
click at [269, 125] on li "Patient ID Expired" at bounding box center [307, 127] width 146 height 10
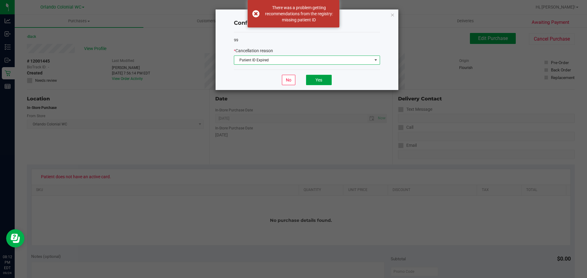
click at [310, 83] on button "Yes" at bounding box center [319, 80] width 26 height 10
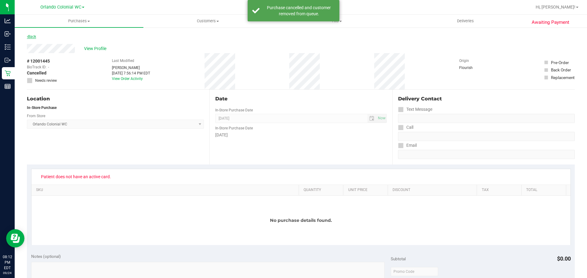
click at [35, 36] on link "Back" at bounding box center [31, 37] width 9 height 4
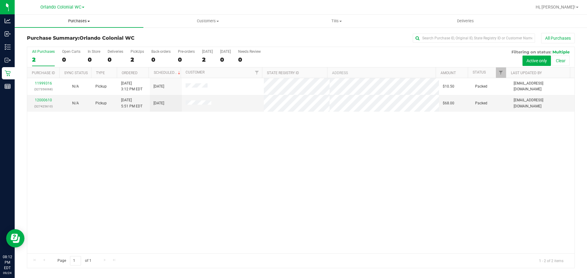
click at [79, 20] on span "Purchases" at bounding box center [79, 21] width 129 height 6
click at [57, 44] on li "Fulfillment" at bounding box center [79, 44] width 129 height 7
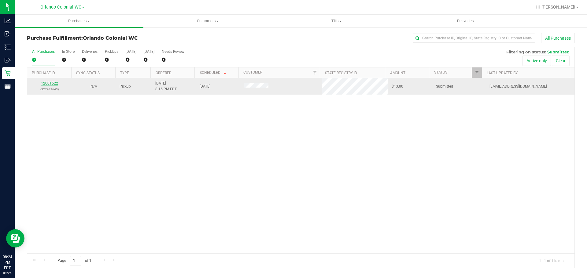
click at [54, 83] on link "12001522" at bounding box center [49, 83] width 17 height 4
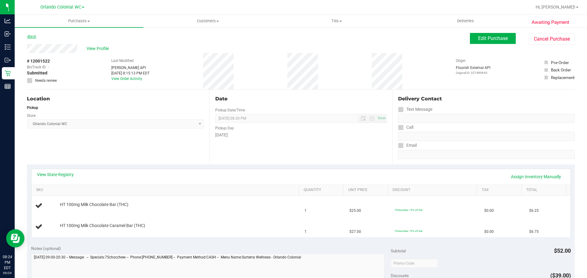
click at [32, 36] on link "Back" at bounding box center [31, 37] width 9 height 4
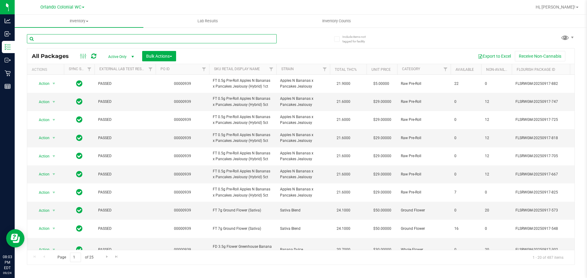
click at [114, 40] on input "text" at bounding box center [152, 38] width 250 height 9
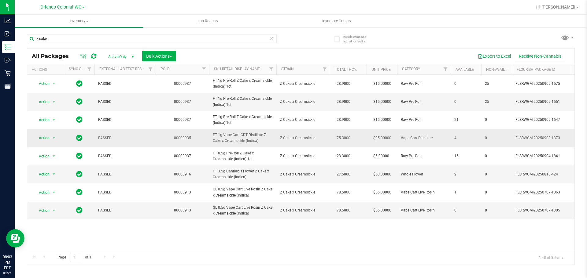
click at [60, 134] on div "Action Action Adjust qty Create package Edit attributes Global inventory Locate…" at bounding box center [45, 138] width 29 height 9
click at [48, 139] on span "Action" at bounding box center [41, 138] width 17 height 9
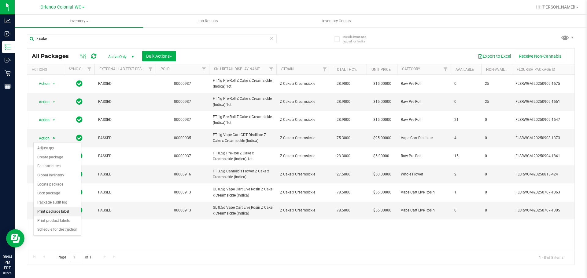
click at [68, 209] on li "Print package label" at bounding box center [57, 212] width 47 height 9
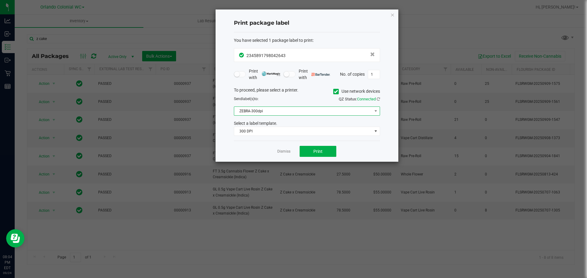
click at [290, 114] on span "ZEBRA-300dpi" at bounding box center [303, 111] width 138 height 9
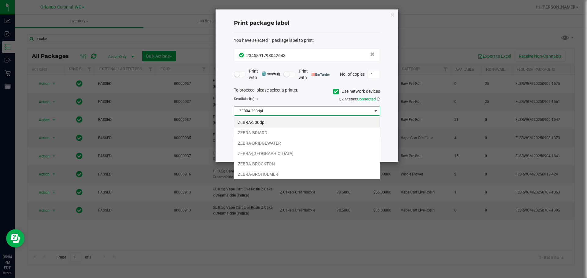
scroll to position [9, 146]
click at [279, 174] on li "ZEBRA-BROHOLMER" at bounding box center [307, 174] width 146 height 10
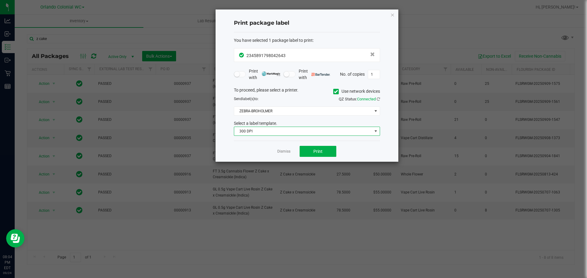
click at [271, 129] on span "300 DPI" at bounding box center [303, 131] width 138 height 9
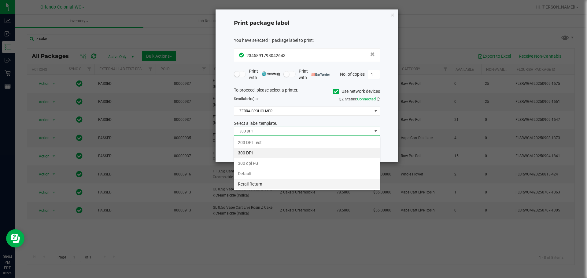
click at [266, 182] on li "Retail Return" at bounding box center [307, 184] width 146 height 10
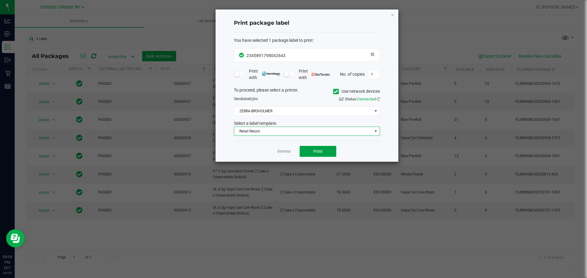
click at [313, 153] on span "Print" at bounding box center [317, 151] width 9 height 5
click at [393, 13] on icon "button" at bounding box center [392, 14] width 4 height 7
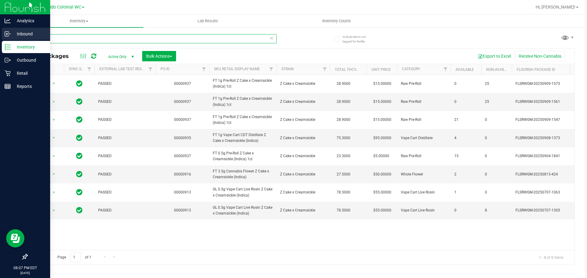
drag, startPoint x: 102, startPoint y: 35, endPoint x: 0, endPoint y: 37, distance: 102.4
click at [0, 37] on div "Analytics Inbound Inventory Outbound Retail Reports 08:07 PM EDT 09/24/2025 09/…" at bounding box center [293, 139] width 587 height 278
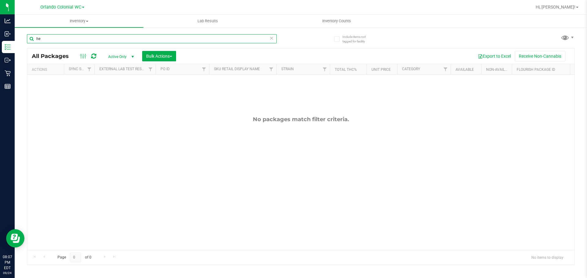
type input "h"
type input "y"
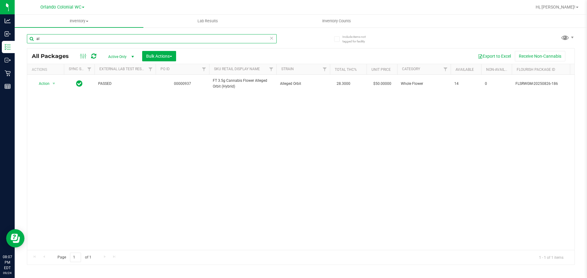
type input "a"
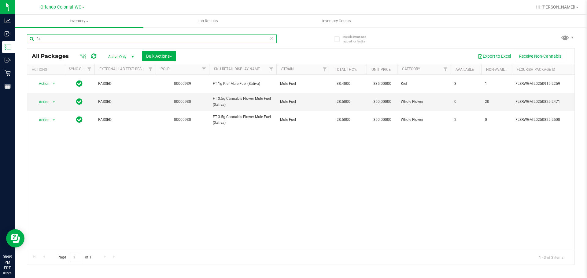
type input "f"
type input "z"
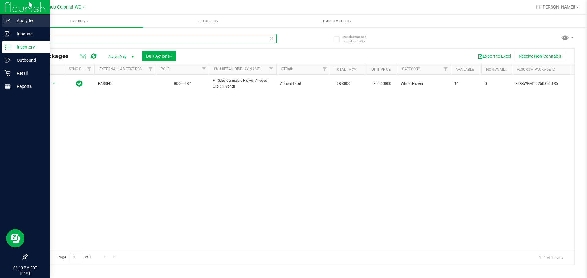
drag, startPoint x: 87, startPoint y: 39, endPoint x: 0, endPoint y: 17, distance: 89.8
click at [0, 30] on div "Analytics Inbound Inventory Outbound Retail Reports 08:10 PM EDT 09/24/2025 09/…" at bounding box center [293, 139] width 587 height 278
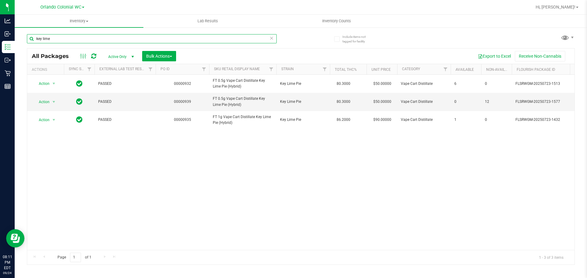
type input "key lime"
